Goal: Task Accomplishment & Management: Use online tool/utility

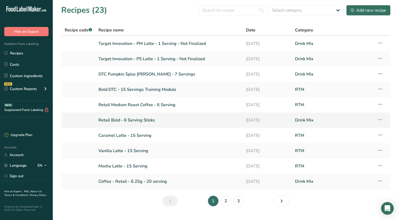
scroll to position [12, 0]
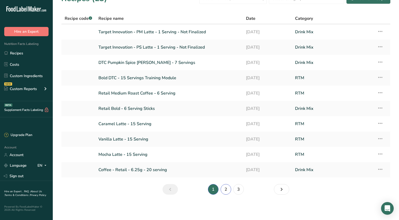
click at [229, 188] on link "2" at bounding box center [225, 189] width 11 height 11
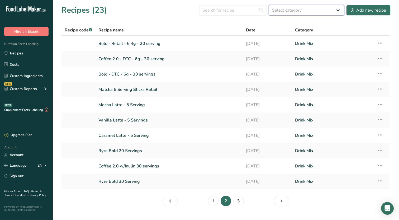
click at [294, 11] on select "Select category All Baked Goods [GEOGRAPHIC_DATA] Confectionery Cooked Meals, S…" at bounding box center [306, 10] width 75 height 11
click at [290, 7] on select "Select category All Baked Goods [GEOGRAPHIC_DATA] Confectionery Cooked Meals, S…" at bounding box center [306, 10] width 75 height 11
click at [133, 105] on link "Mocha Latte - 5 Serving" at bounding box center [168, 104] width 141 height 11
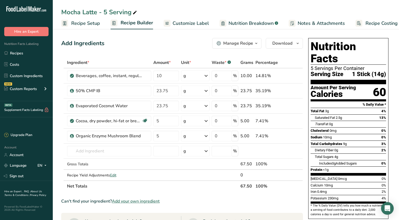
click at [251, 46] on div "Manage Recipe" at bounding box center [238, 43] width 30 height 6
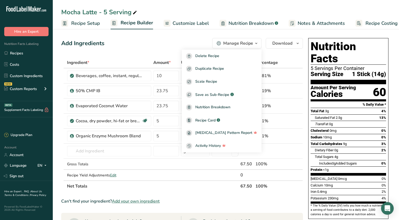
click at [169, 41] on div "Add Ingredients Manage Recipe Delete Recipe Duplicate Recipe Scale Recipe Save …" at bounding box center [182, 43] width 242 height 11
